Goal: Communication & Community: Answer question/provide support

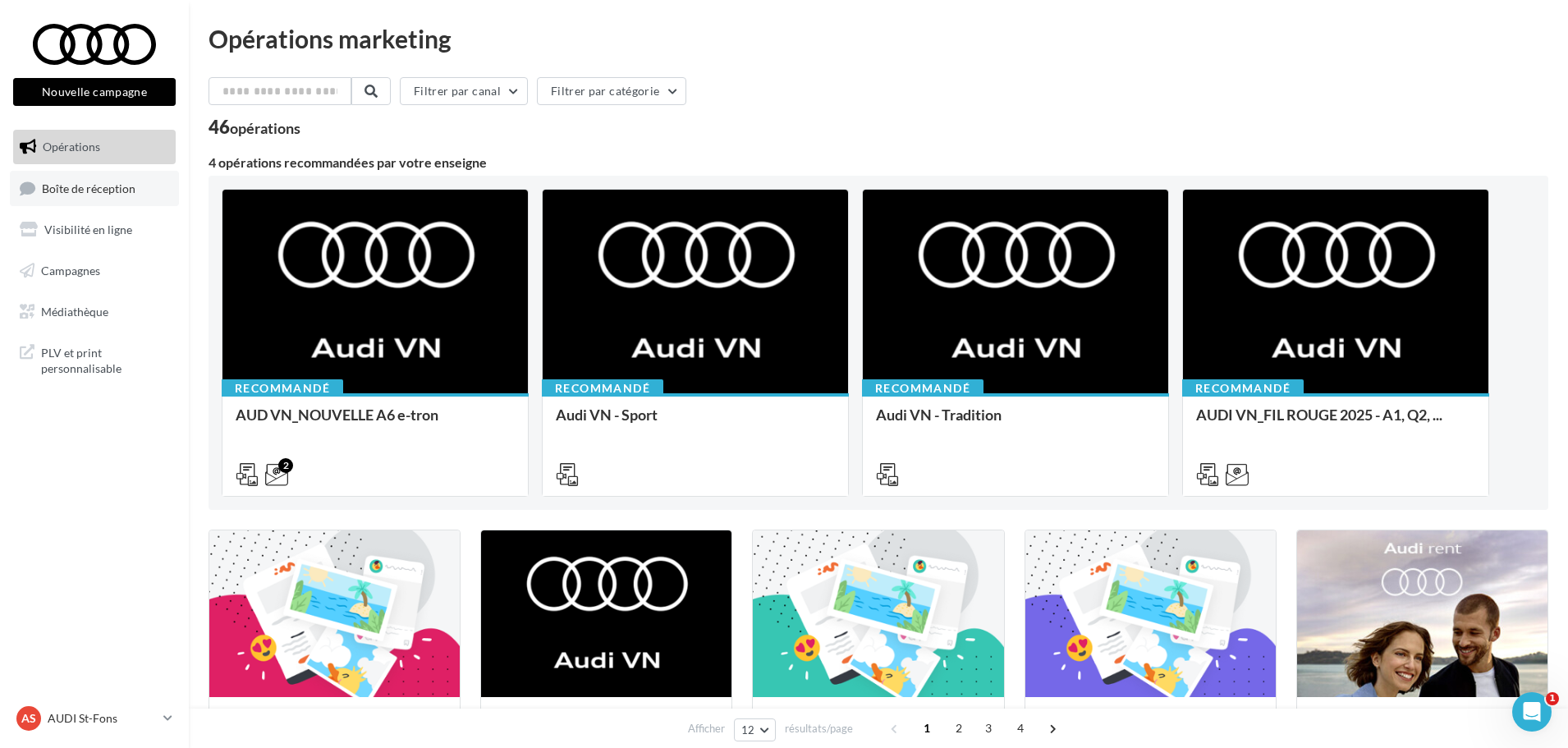
click at [155, 197] on link "Boîte de réception" at bounding box center [94, 188] width 169 height 35
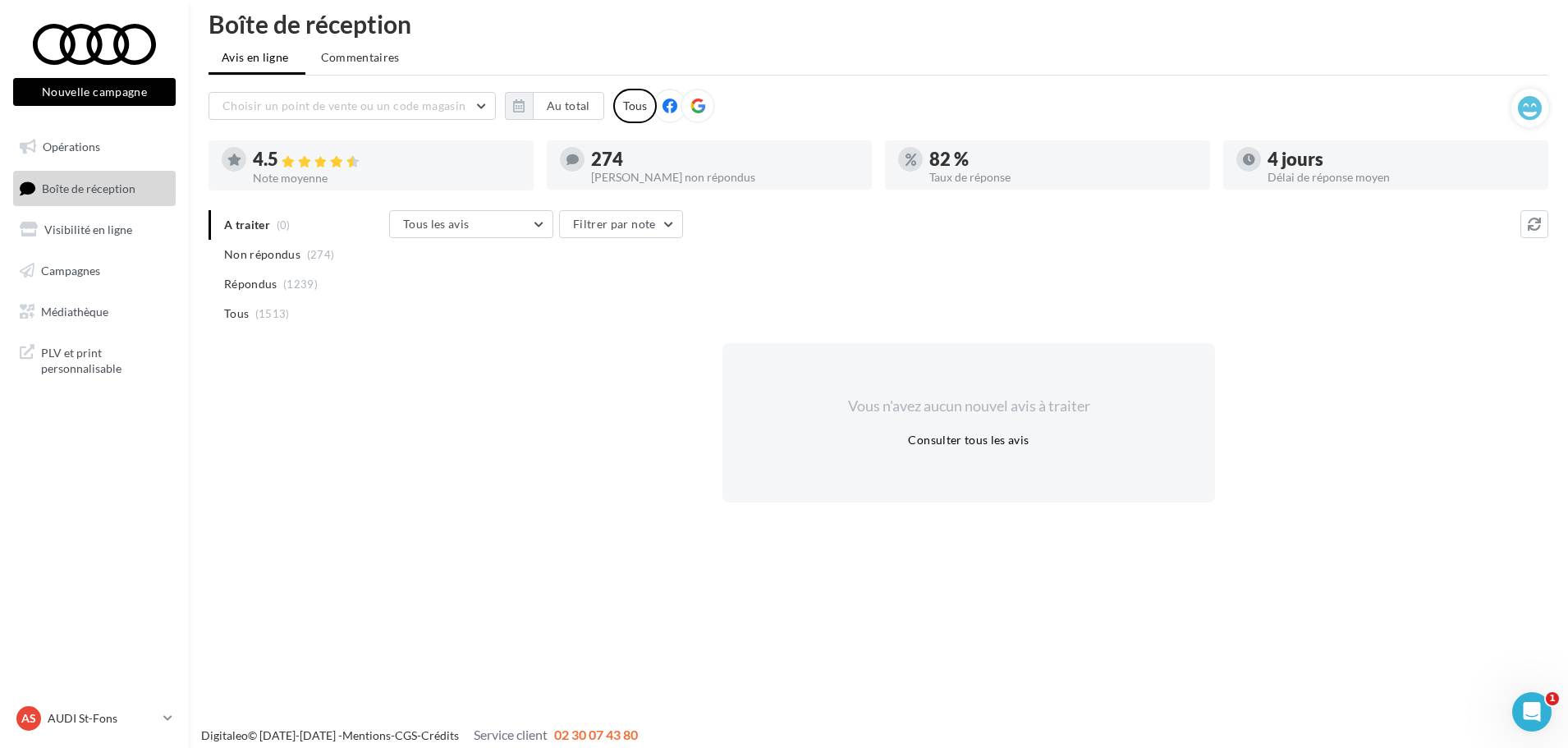
scroll to position [26, 0]
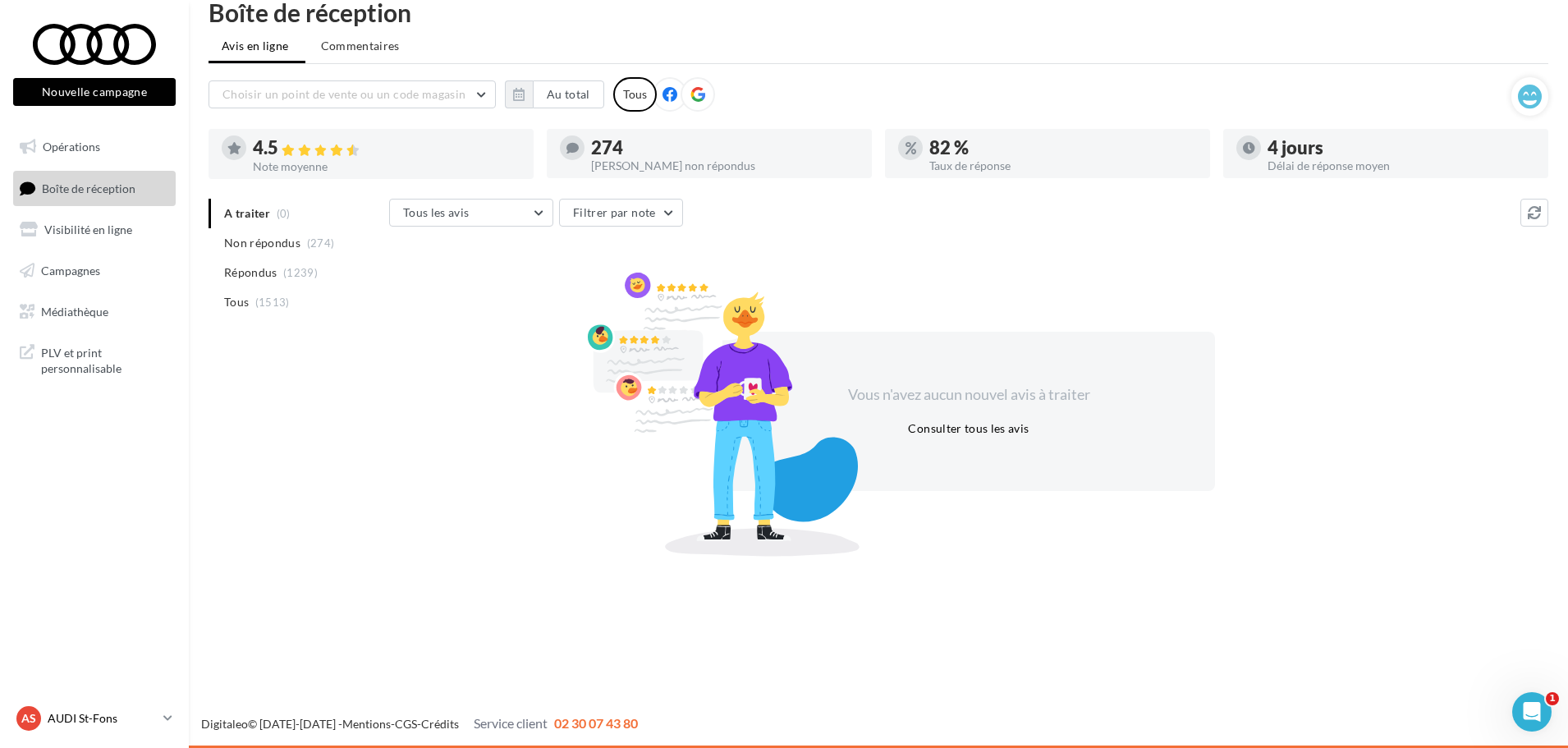
drag, startPoint x: 108, startPoint y: 700, endPoint x: 103, endPoint y: 709, distance: 10.3
click at [108, 703] on nav "Nouvelle campagne Nouvelle campagne Opérations Boîte de réception Visibilité en…" at bounding box center [94, 374] width 189 height 748
click at [103, 711] on div "AS AUDI St-Fons audi-[GEOGRAPHIC_DATA]-gru" at bounding box center [87, 718] width 141 height 24
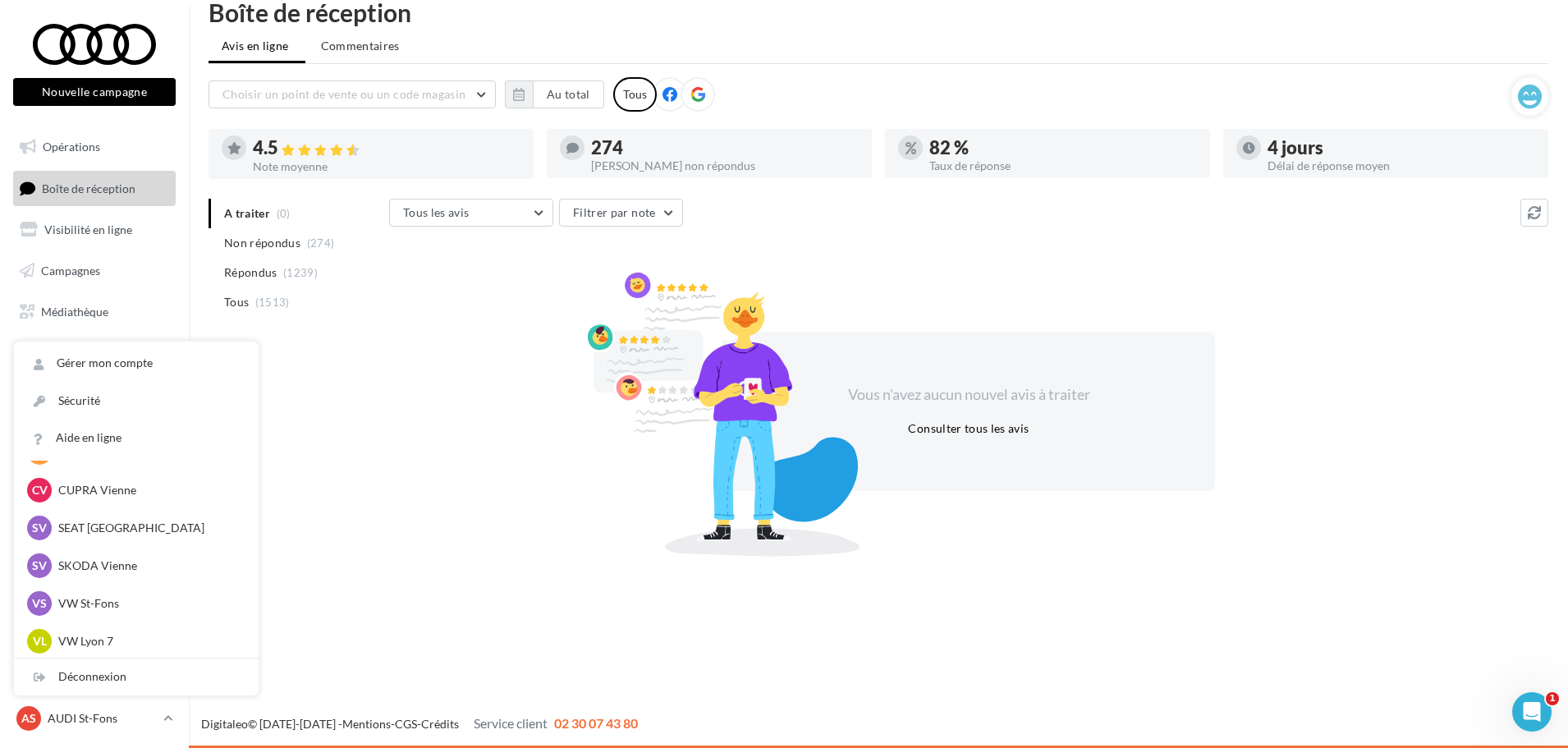
scroll to position [227, 0]
click at [188, 625] on div "VS VUL St-Fons vu-stf-gru" at bounding box center [136, 639] width 244 height 38
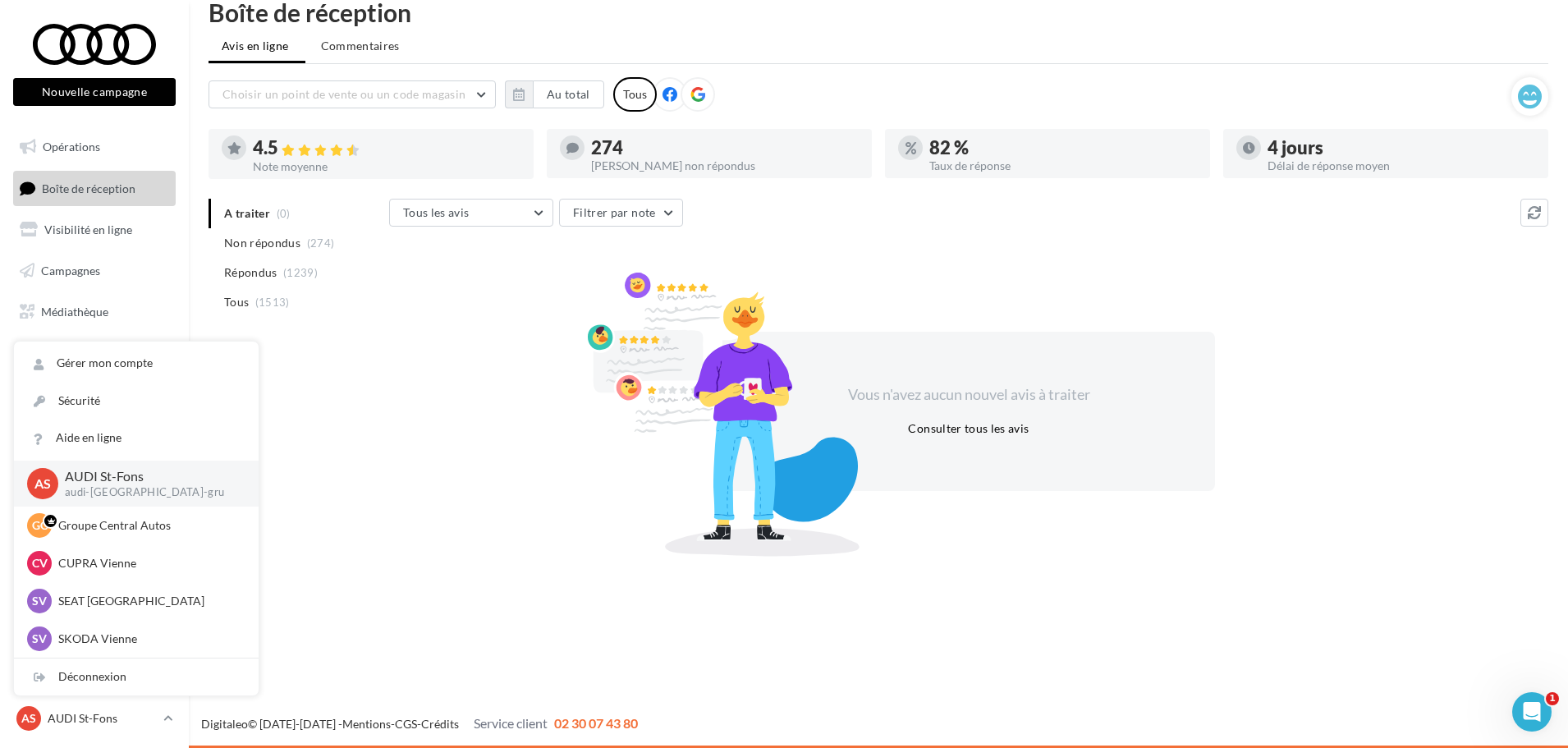
click at [271, 265] on span "Répondus" at bounding box center [250, 273] width 53 height 17
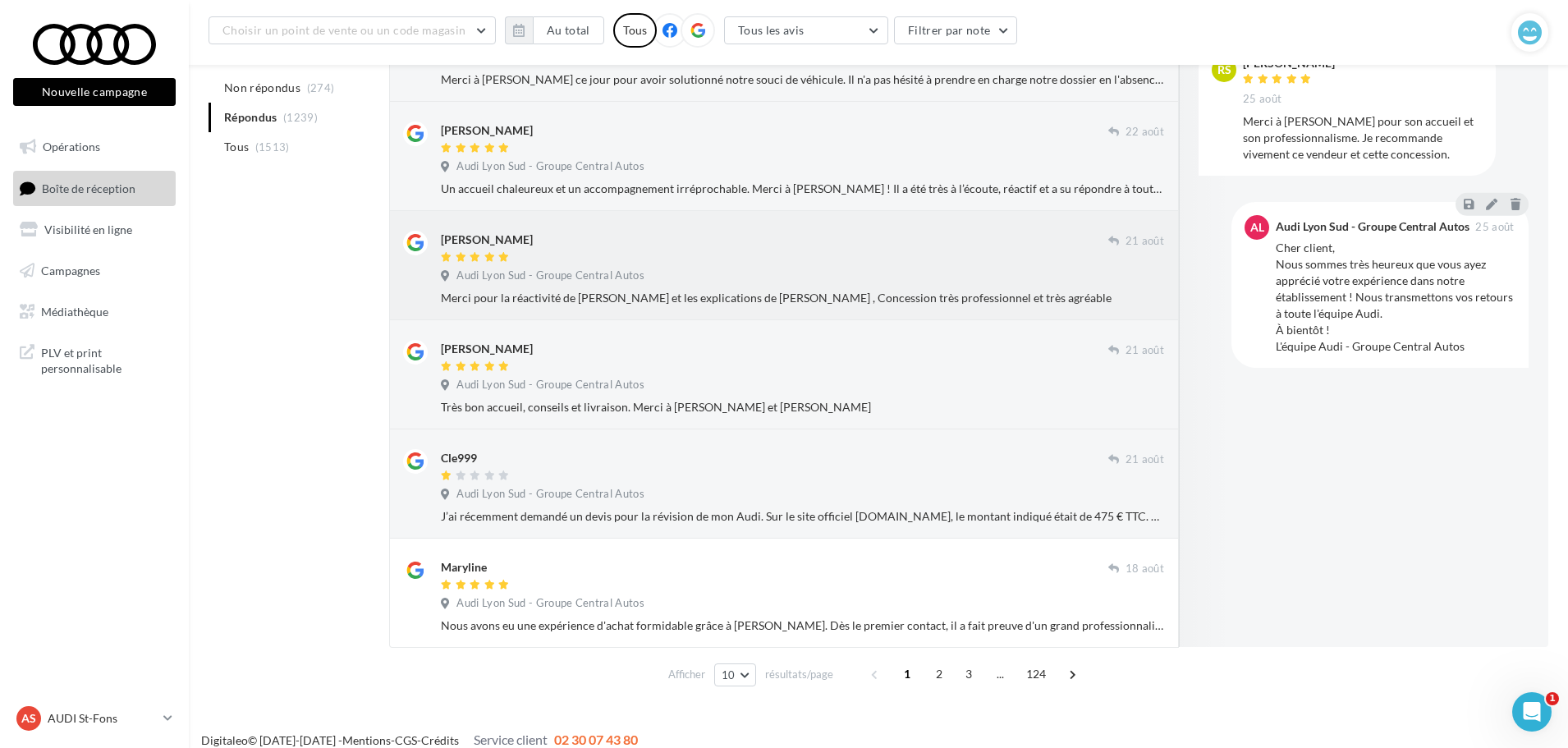
scroll to position [735, 0]
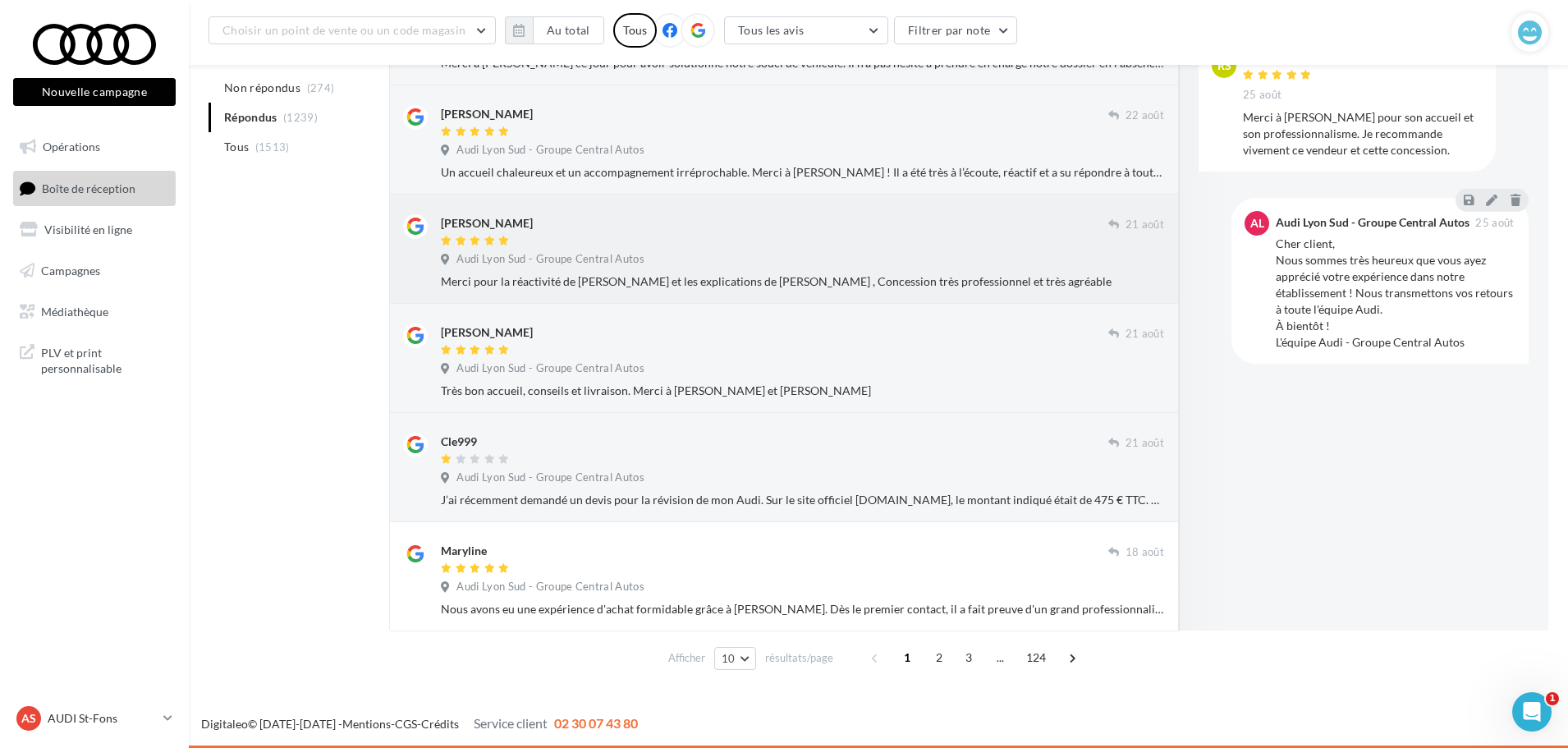
click at [591, 453] on div at bounding box center [775, 460] width 667 height 14
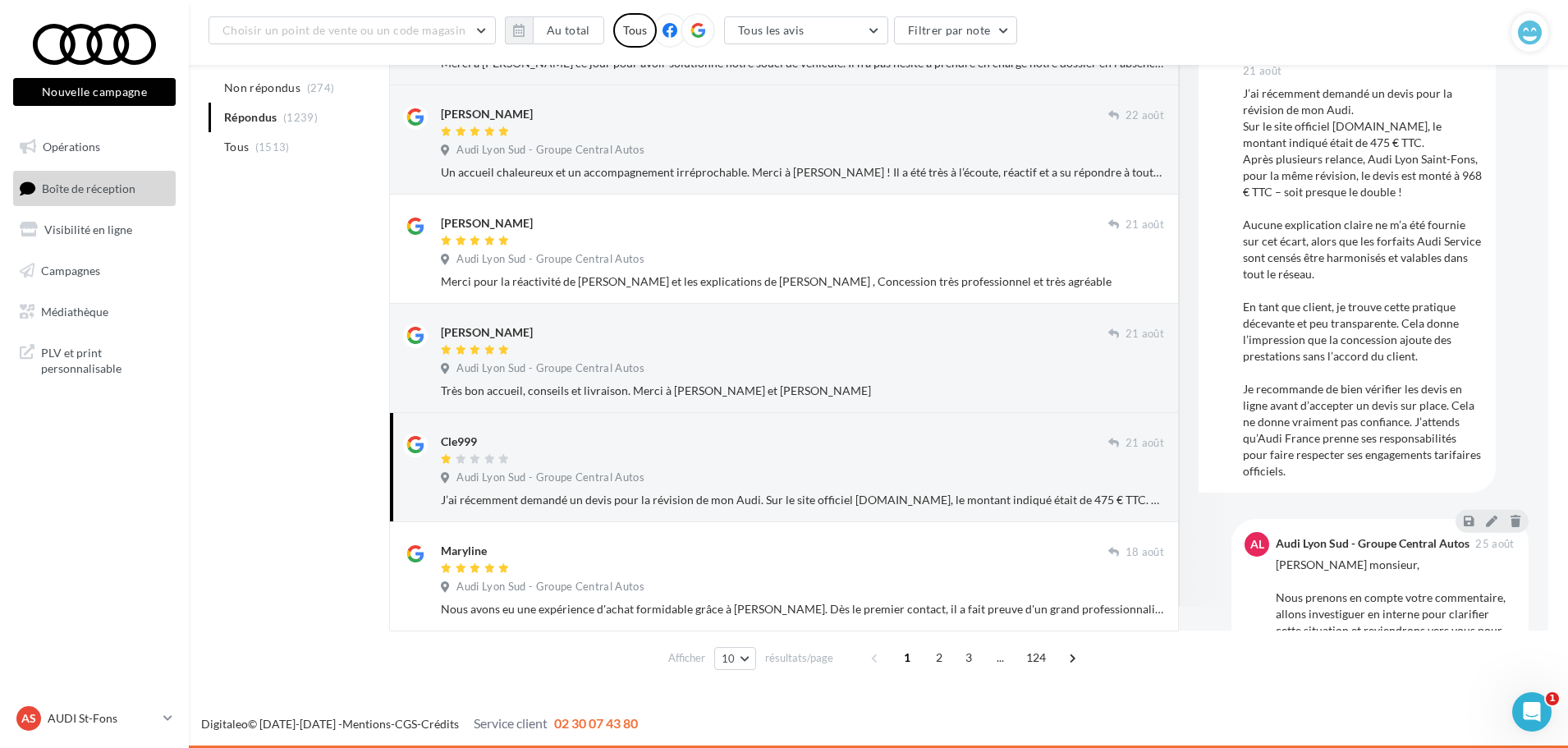
scroll to position [147, 0]
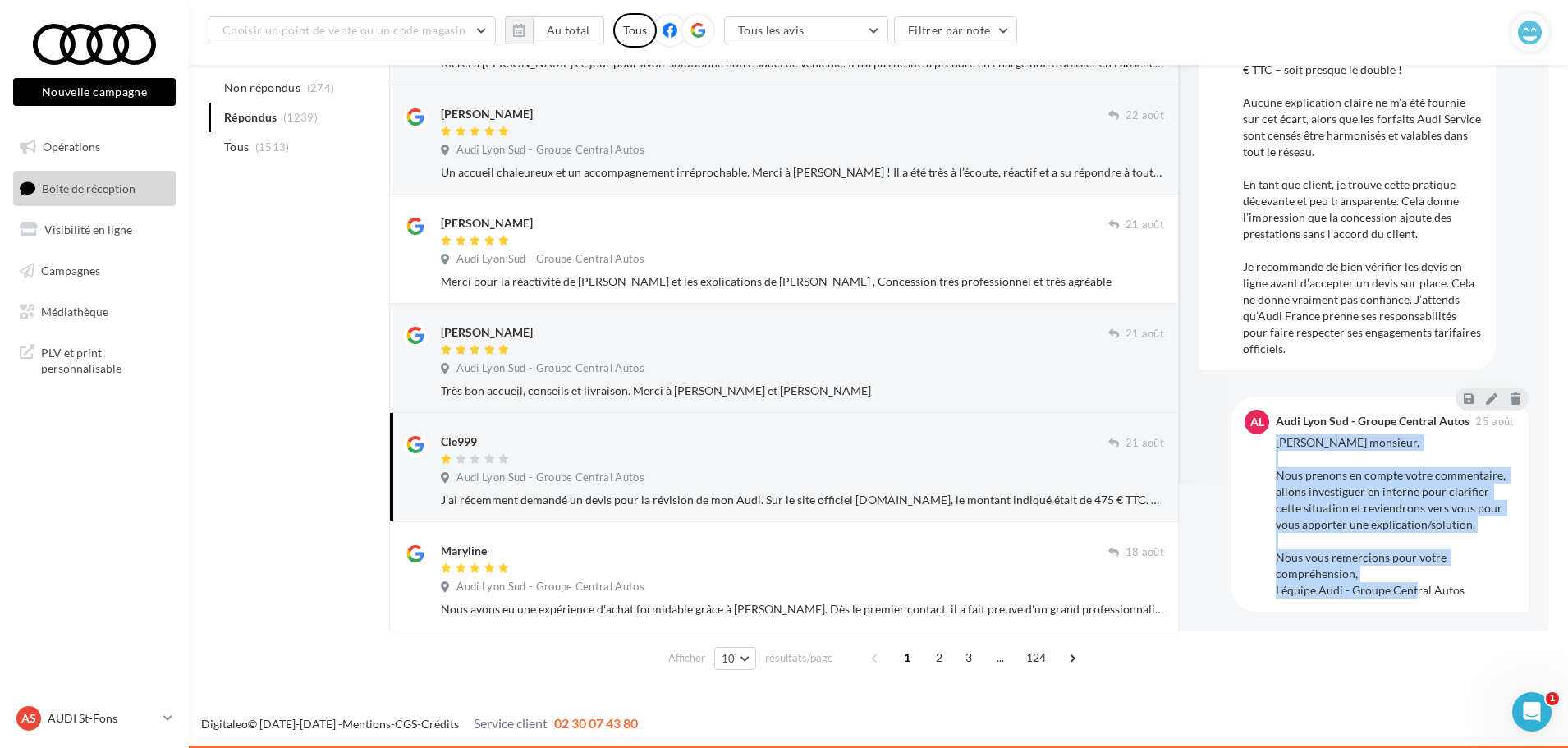
drag, startPoint x: 1478, startPoint y: 599, endPoint x: 1277, endPoint y: 448, distance: 251.4
click at [1277, 448] on div "AL Audi Lyon Sud - Groupe Central Autos [DATE] [PERSON_NAME], Nous prenons en c…" at bounding box center [1380, 504] width 297 height 215
copy div "[PERSON_NAME] monsieur, Nous prenons en compte votre commentaire, allons invest…"
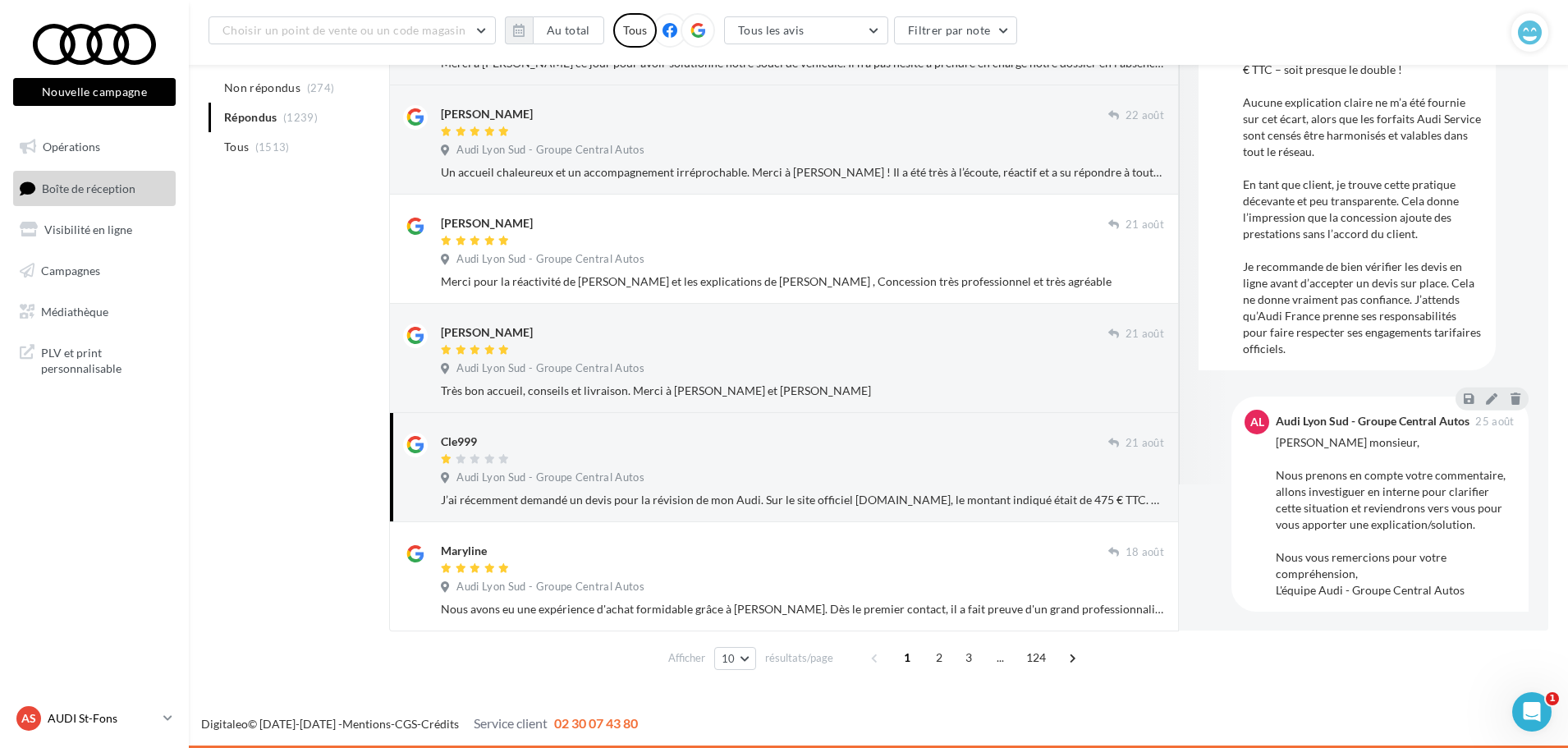
click at [85, 719] on p "AUDI St-Fons" at bounding box center [102, 719] width 109 height 17
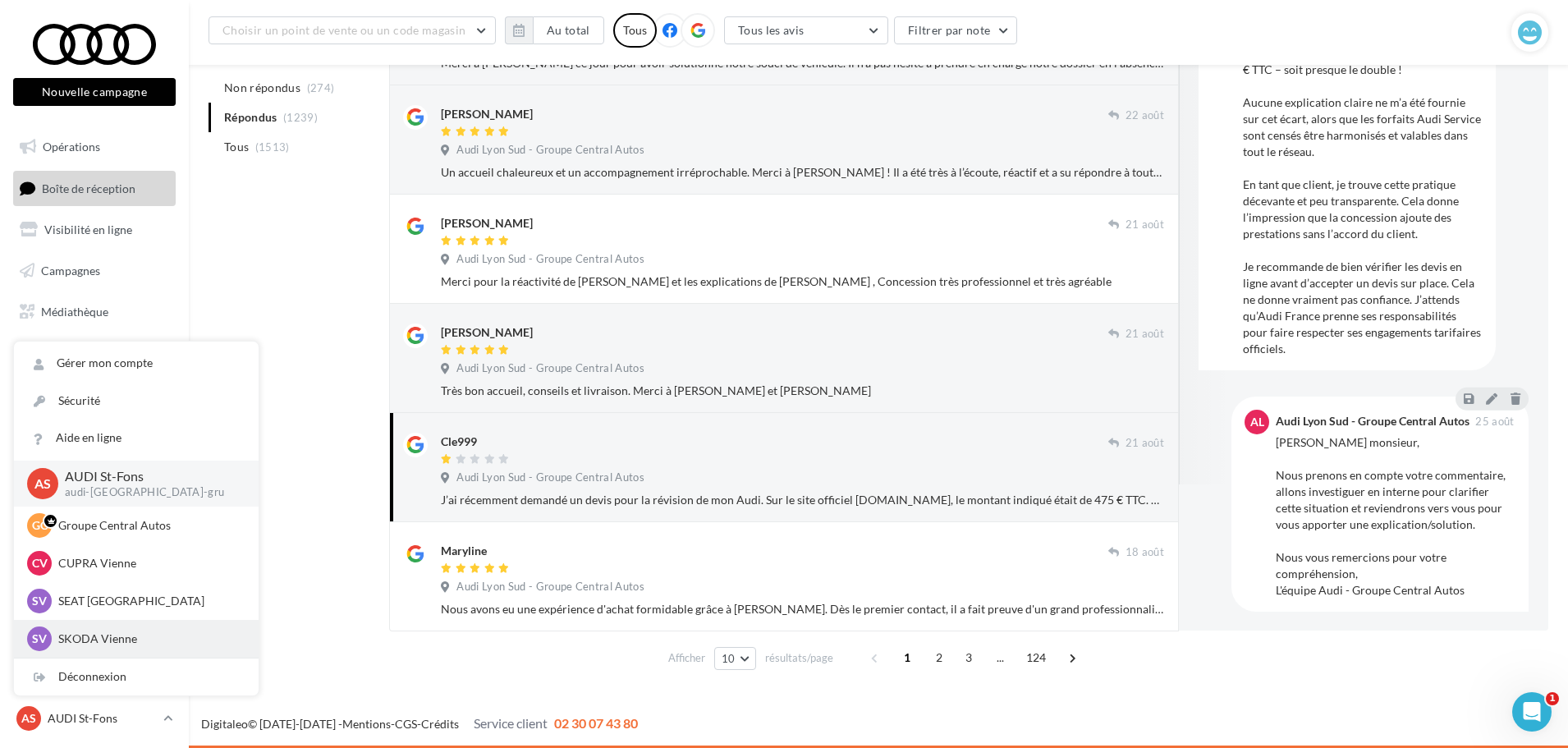
click at [133, 641] on p "SKODA Vienne" at bounding box center [149, 639] width 181 height 17
